Goal: Find specific fact: Find specific fact

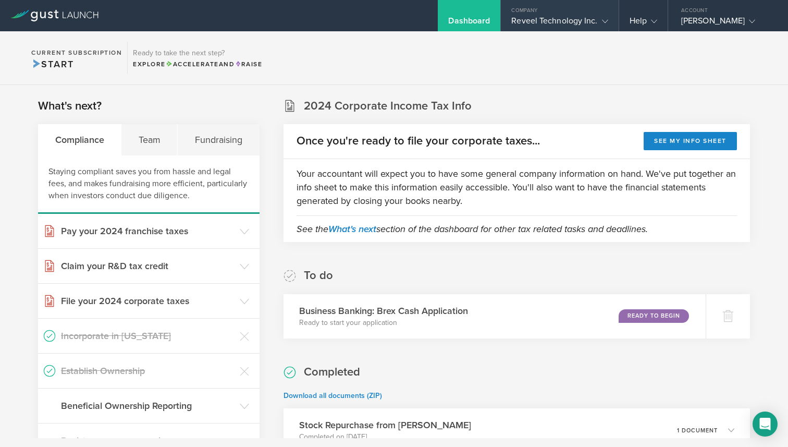
click at [567, 20] on div "Reveel Technology Inc." at bounding box center [559, 24] width 96 height 16
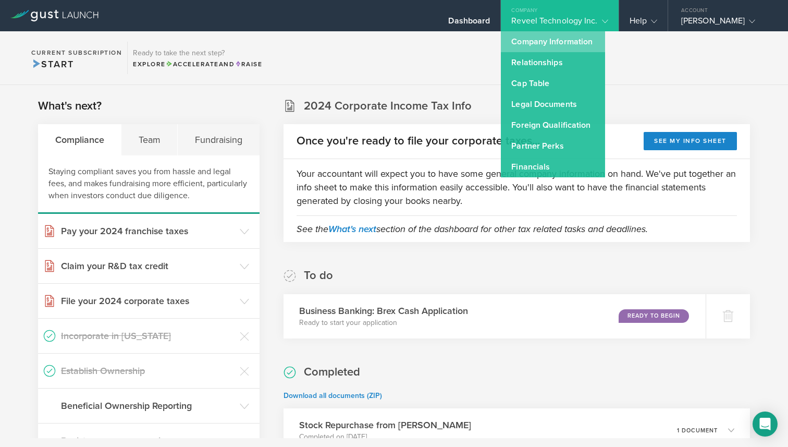
click at [547, 45] on link "Company Information" at bounding box center [553, 41] width 104 height 21
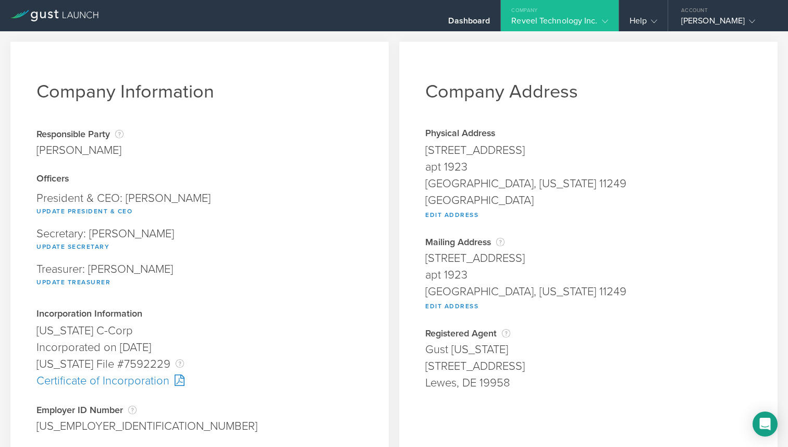
click at [75, 424] on div "[US_EMPLOYER_IDENTIFICATION_NUMBER]" at bounding box center [199, 426] width 326 height 17
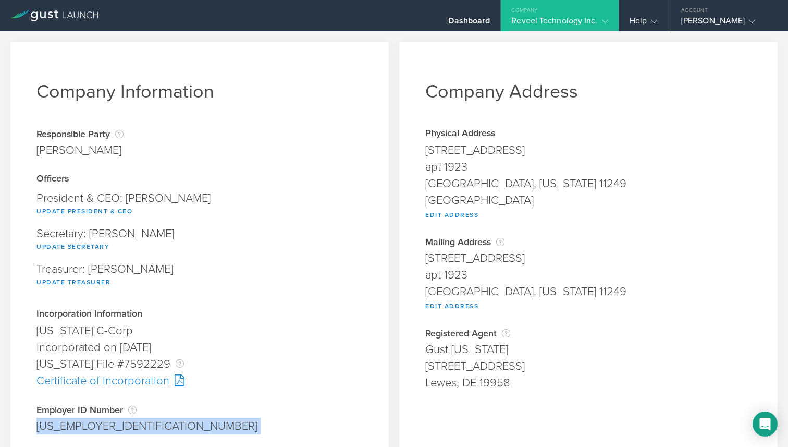
click at [75, 424] on div "[US_EMPLOYER_IDENTIFICATION_NUMBER]" at bounding box center [199, 426] width 326 height 17
copy div "[US_EMPLOYER_IDENTIFICATION_NUMBER] Pending"
